Goal: Find specific page/section: Find specific page/section

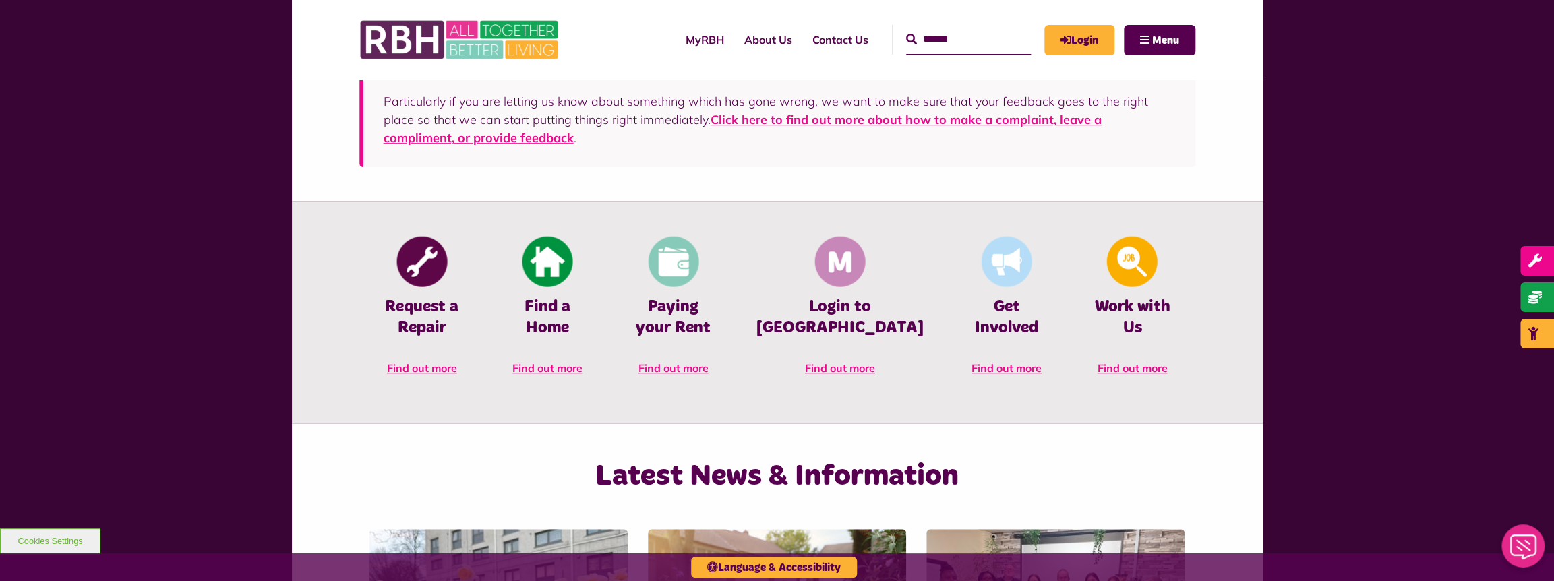
scroll to position [540, 0]
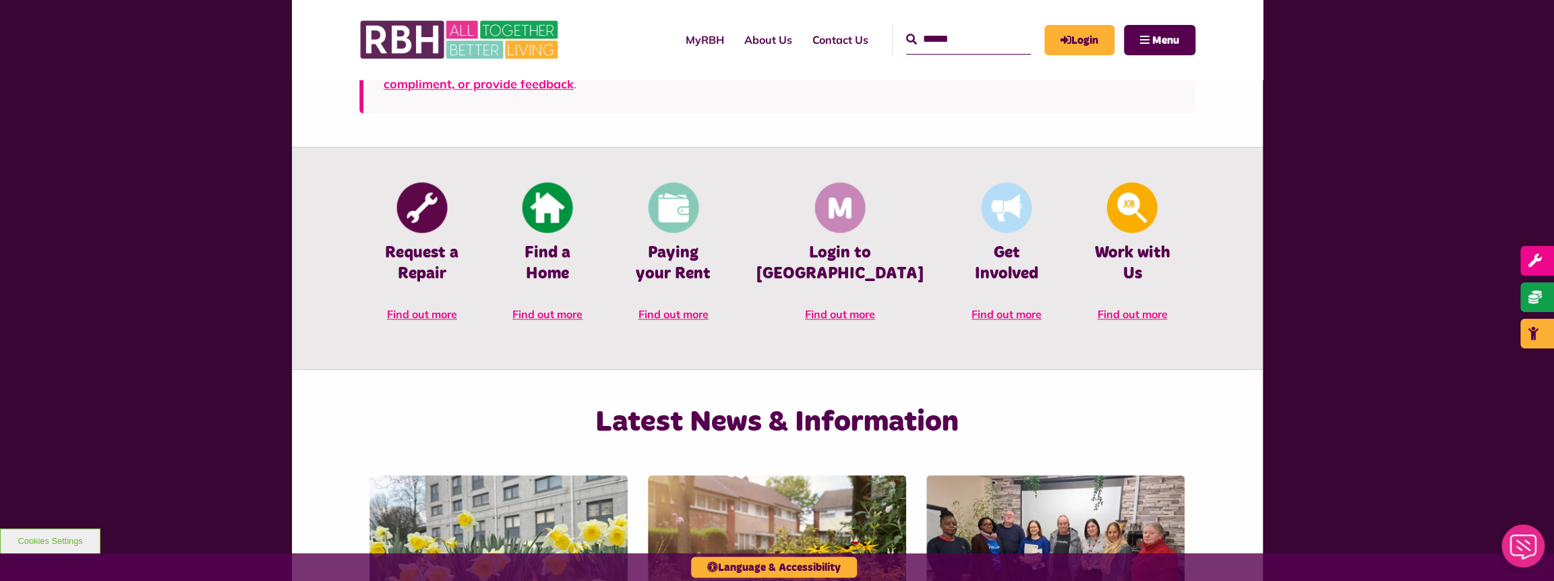
click at [973, 50] on input "Search" at bounding box center [968, 39] width 125 height 29
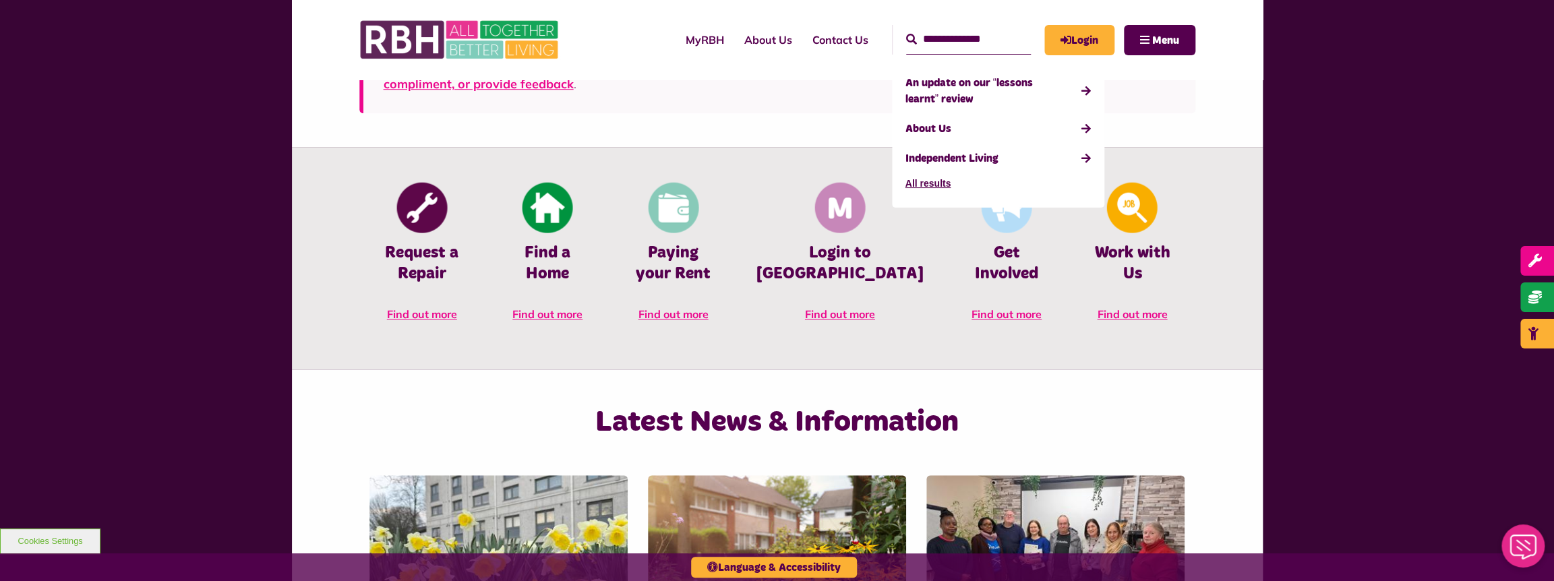
type input "**********"
click at [906, 32] on button "Search" at bounding box center [911, 40] width 11 height 16
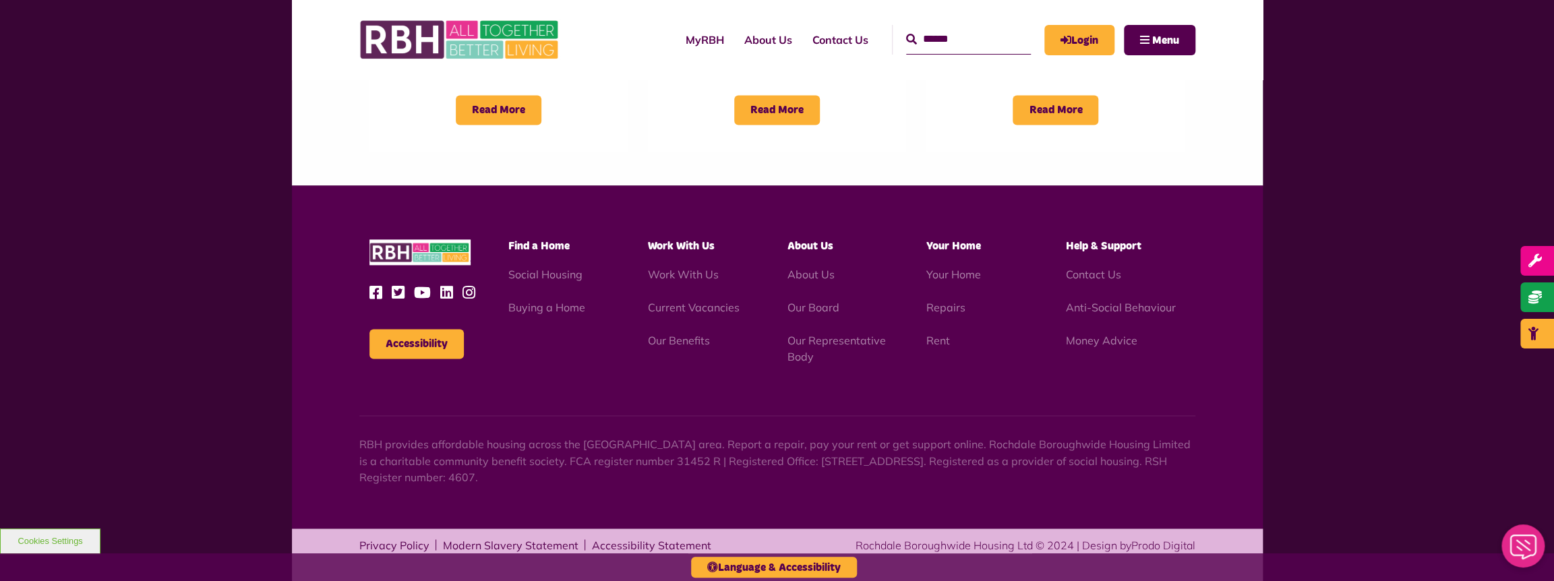
scroll to position [1256, 0]
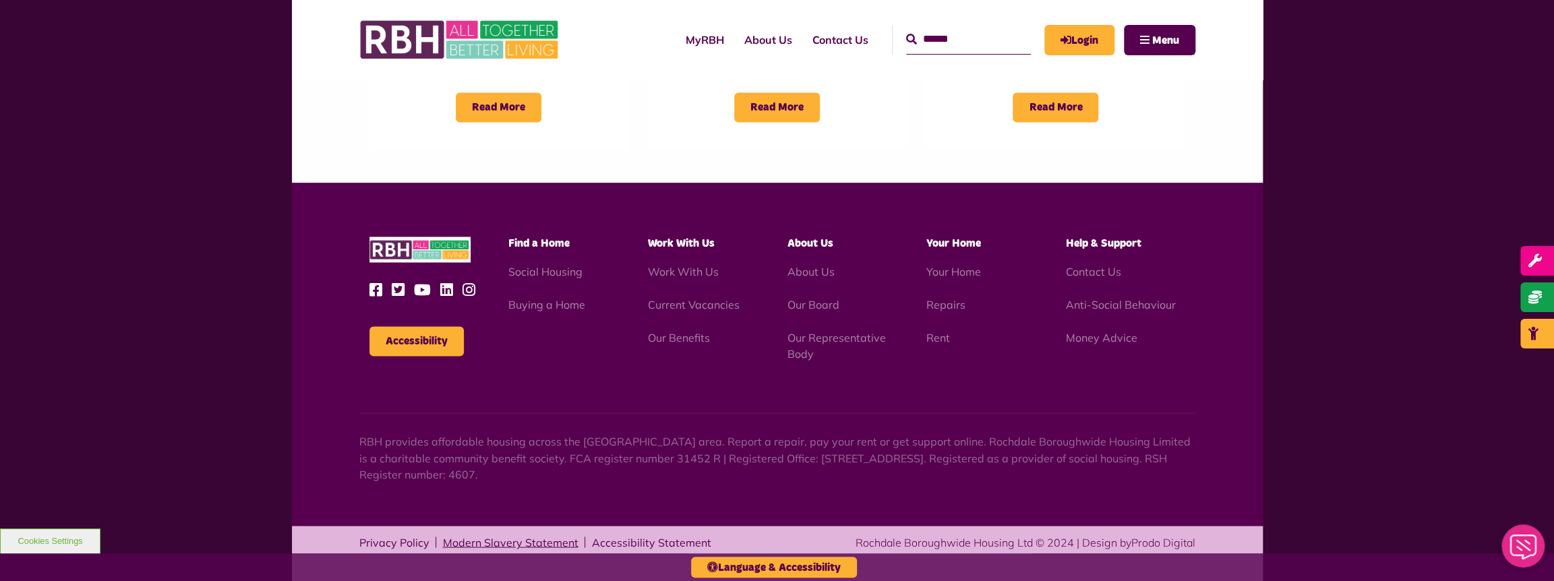
click at [484, 539] on link "Modern Slavery Statement" at bounding box center [511, 542] width 136 height 11
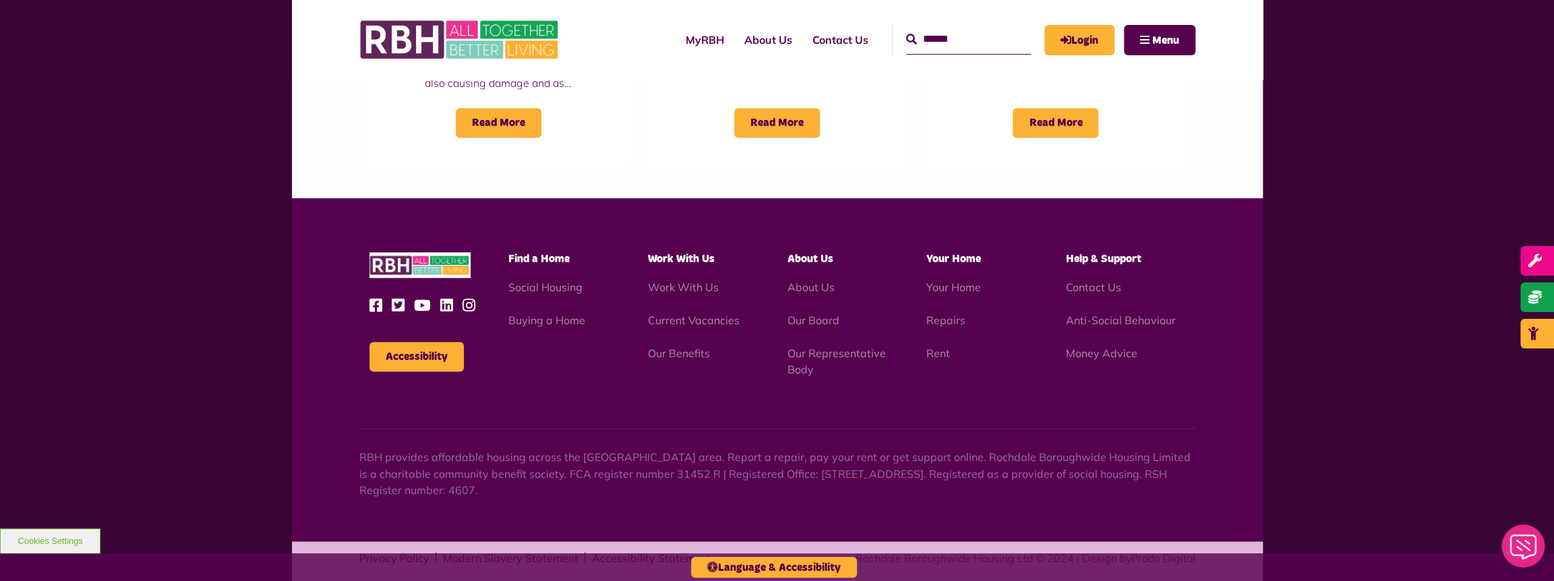
scroll to position [1256, 0]
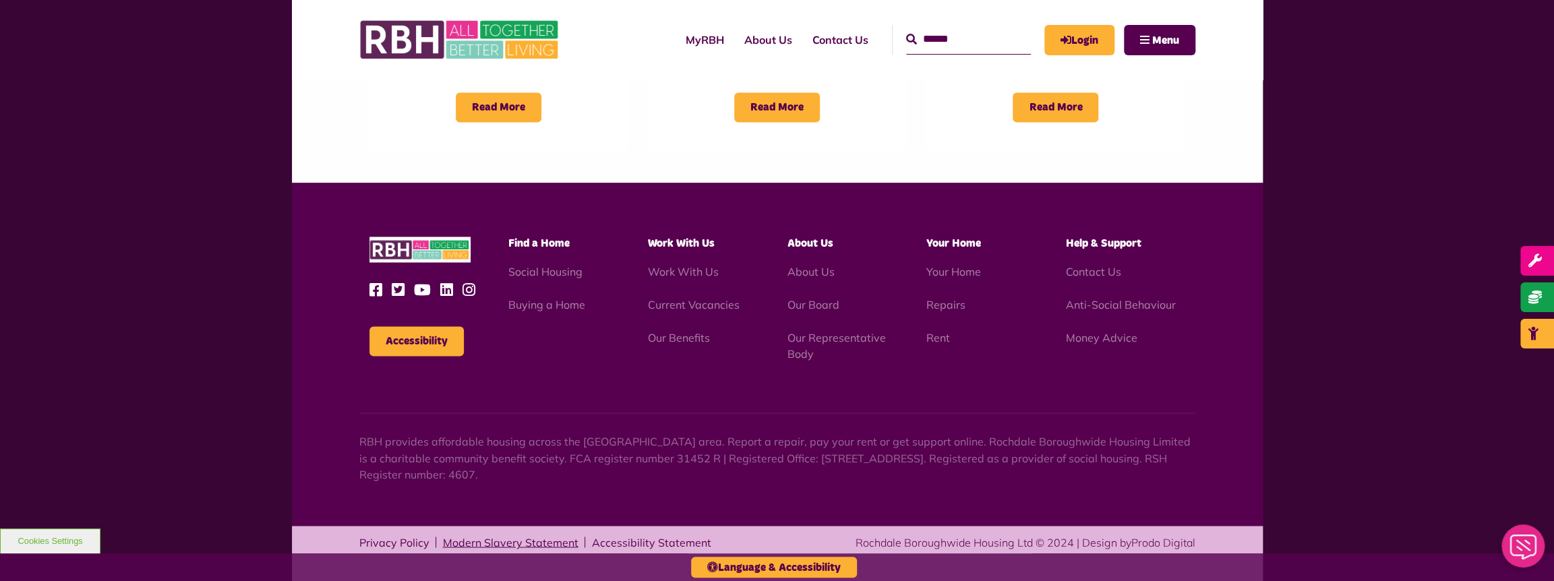
click at [517, 538] on link "Modern Slavery Statement" at bounding box center [511, 542] width 136 height 11
